Goal: Information Seeking & Learning: Check status

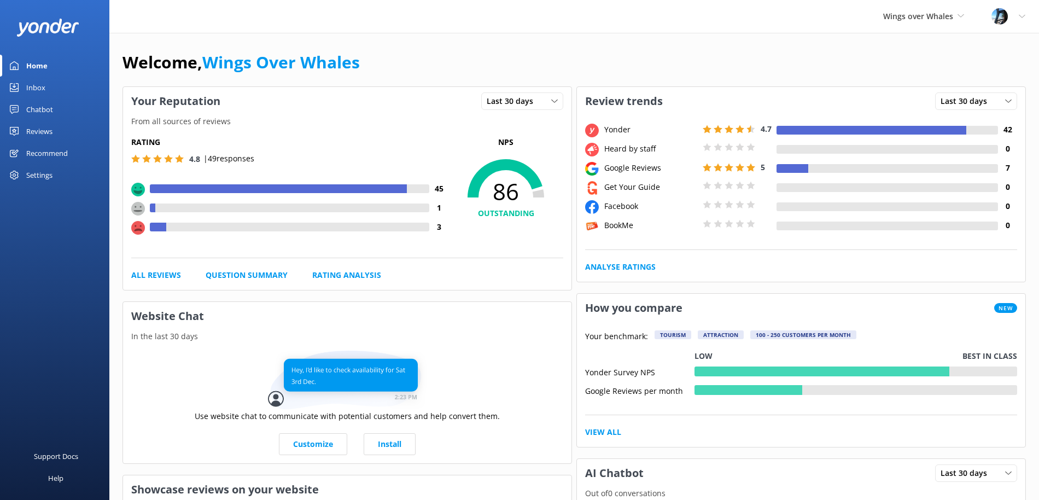
click at [46, 123] on div "Reviews" at bounding box center [39, 131] width 26 height 22
